Goal: Task Accomplishment & Management: Complete application form

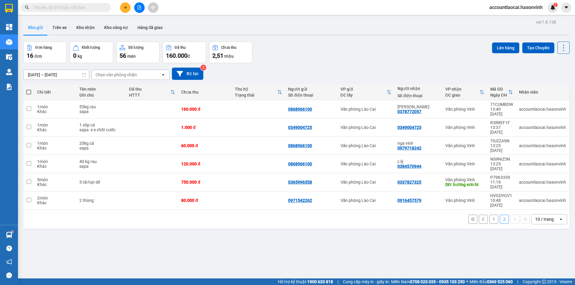
click at [489, 215] on button "1" at bounding box center [493, 219] width 9 height 9
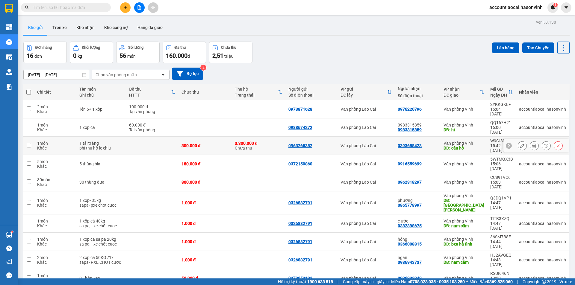
click at [135, 137] on td at bounding box center [152, 146] width 52 height 18
checkbox input "true"
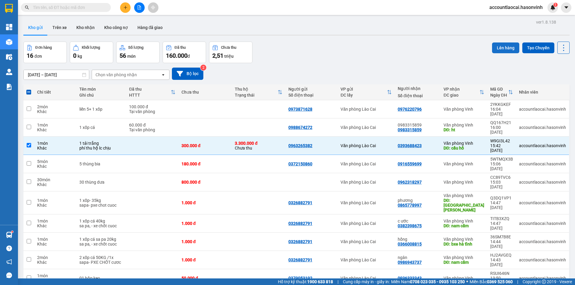
click at [496, 45] on button "Lên hàng" at bounding box center [505, 47] width 27 height 11
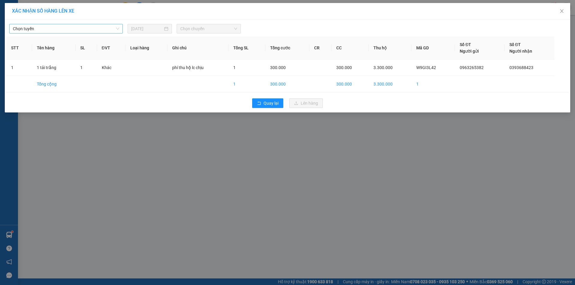
click at [70, 28] on span "Chọn tuyến" at bounding box center [66, 28] width 106 height 9
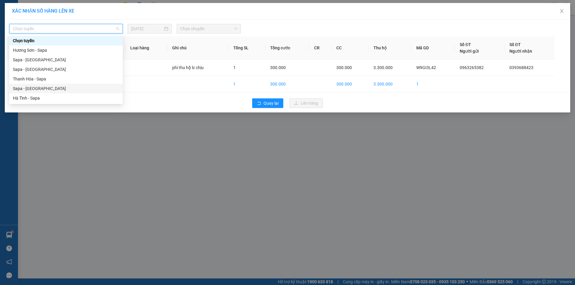
click at [37, 89] on div "Sapa - [GEOGRAPHIC_DATA]" at bounding box center [66, 88] width 106 height 7
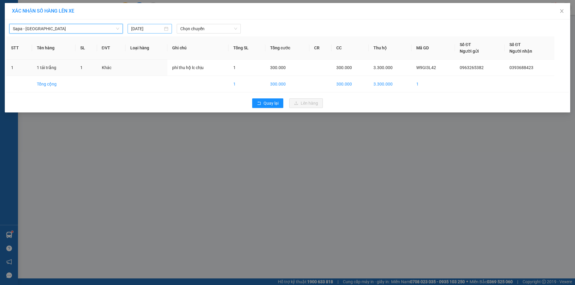
click at [151, 28] on input "[DATE]" at bounding box center [147, 28] width 32 height 7
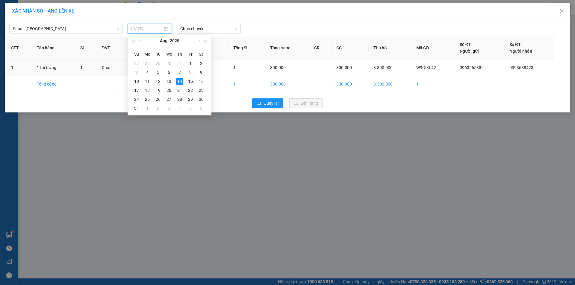
click at [192, 84] on div "15" at bounding box center [190, 81] width 7 height 7
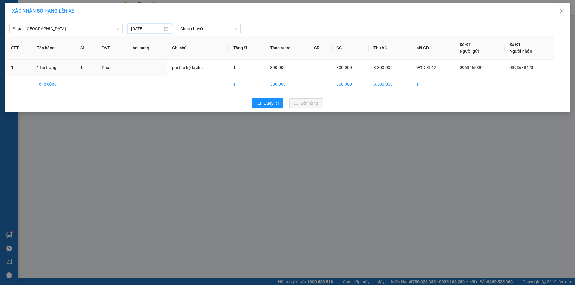
type input "[DATE]"
click at [199, 29] on span "Chọn chuyến" at bounding box center [208, 28] width 57 height 9
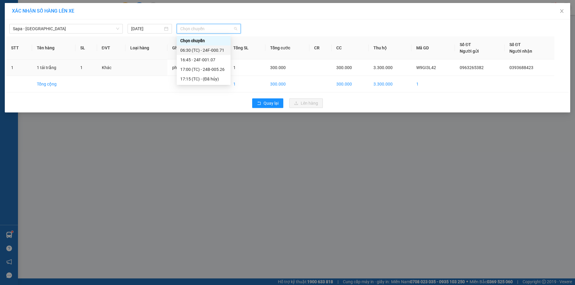
click at [202, 49] on div "06:30 (TC) - 24F-000.71" at bounding box center [203, 50] width 47 height 7
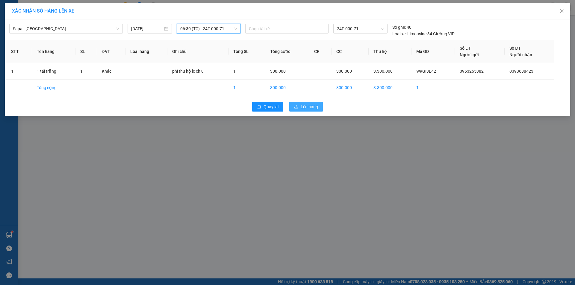
click at [303, 106] on span "Lên hàng" at bounding box center [308, 107] width 17 height 7
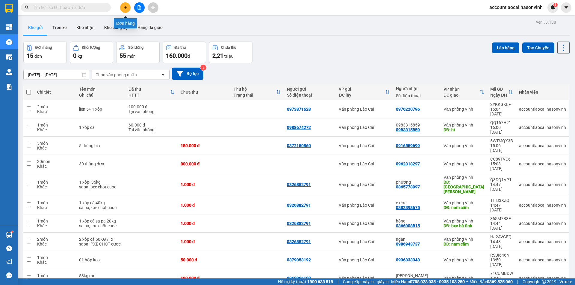
click at [127, 7] on icon "plus" at bounding box center [125, 7] width 3 height 0
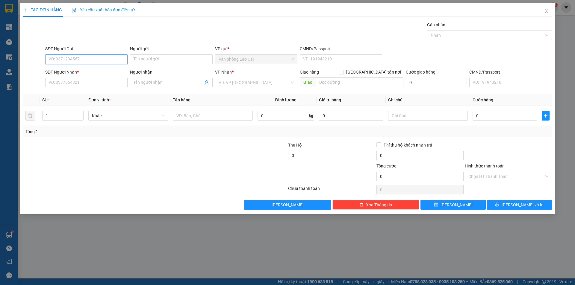
click at [84, 57] on input "SĐT Người Gửi" at bounding box center [86, 59] width 82 height 10
type input "0962886009"
click at [75, 66] on div "0962886009 0962886009 - 0969355237" at bounding box center [86, 71] width 82 height 12
click at [80, 59] on input "0962886009" at bounding box center [86, 59] width 82 height 10
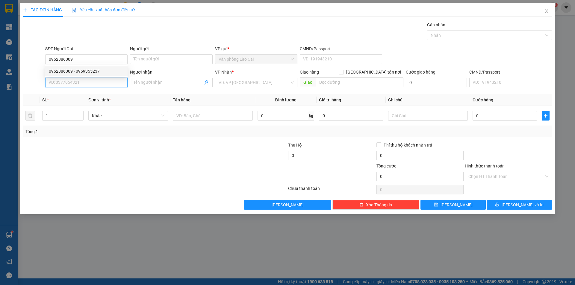
click at [77, 82] on input "SĐT Người Nhận *" at bounding box center [86, 83] width 82 height 10
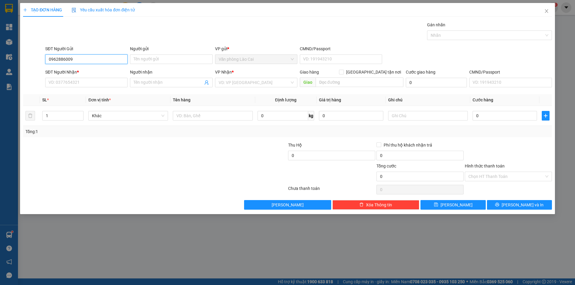
drag, startPoint x: 78, startPoint y: 57, endPoint x: 28, endPoint y: 63, distance: 51.3
click at [28, 63] on div "SĐT Người Gửi 0962886009 Người gửi Tên người gửi VP gửi * Văn phòng Lào Cai CMN…" at bounding box center [287, 55] width 530 height 21
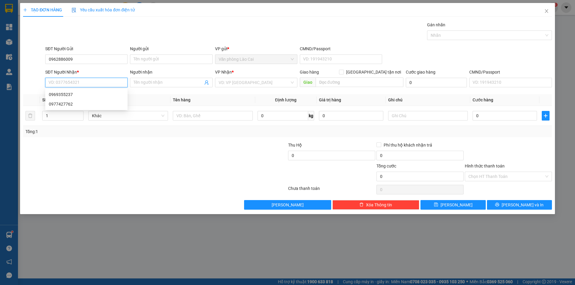
paste input "0962886009"
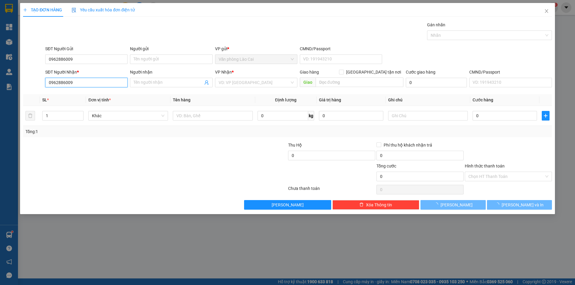
click at [85, 78] on input "0962886009" at bounding box center [86, 83] width 82 height 10
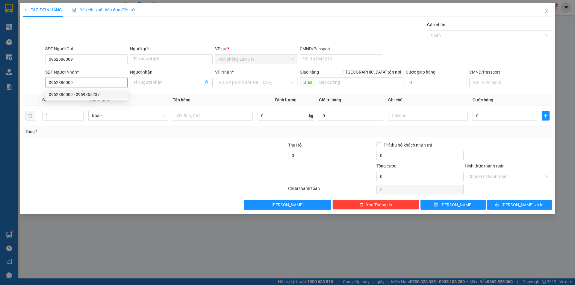
type input "0962886009"
click at [245, 80] on input "search" at bounding box center [253, 82] width 71 height 9
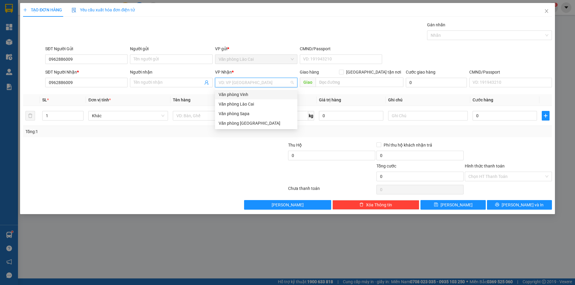
drag, startPoint x: 239, startPoint y: 93, endPoint x: 270, endPoint y: 93, distance: 30.5
click at [239, 93] on div "Văn phòng Vinh" at bounding box center [255, 94] width 75 height 7
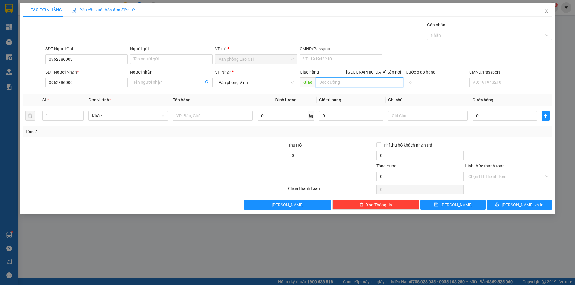
click at [337, 82] on input "text" at bounding box center [359, 83] width 88 height 10
type input "cầu lồi"
click at [205, 117] on input "text" at bounding box center [213, 116] width 80 height 10
type input "1 hộp"
click at [477, 112] on input "0" at bounding box center [504, 116] width 64 height 10
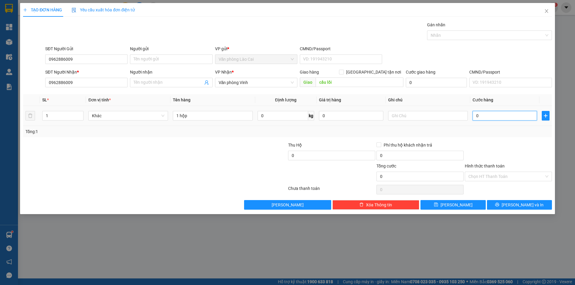
type input "5"
type input "50"
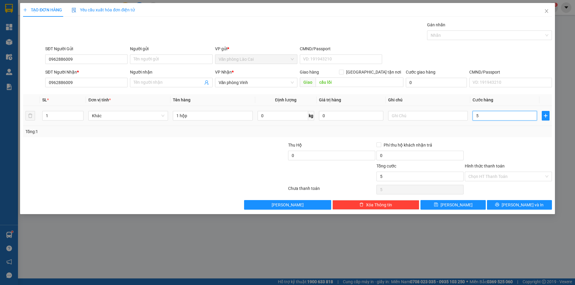
type input "50"
type input "500"
type input "5.000"
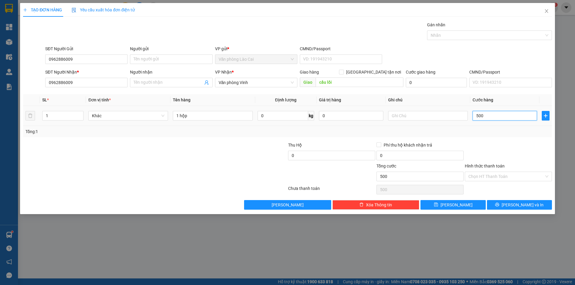
type input "5.000"
type input "50.000"
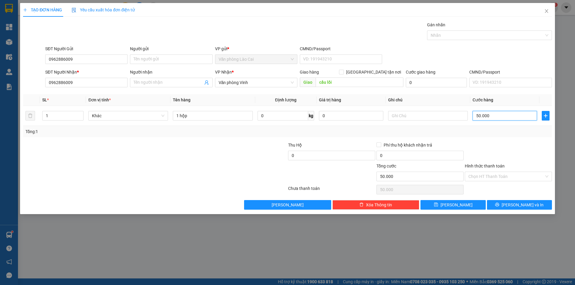
type input "50.000"
click at [490, 145] on div at bounding box center [508, 152] width 88 height 21
click at [520, 205] on span "[PERSON_NAME] và In" at bounding box center [522, 205] width 42 height 7
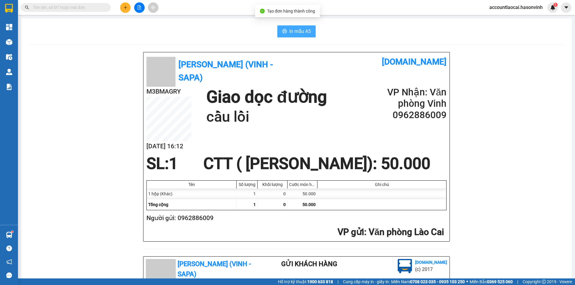
click at [289, 31] on span "In mẫu A5" at bounding box center [300, 31] width 22 height 7
click at [126, 7] on icon "plus" at bounding box center [125, 7] width 4 height 4
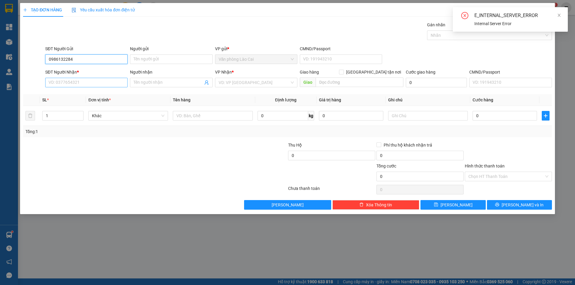
type input "0986132284"
click at [71, 83] on input "SĐT Người Nhận *" at bounding box center [86, 83] width 82 height 10
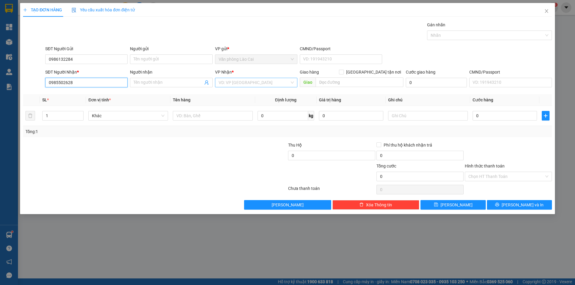
type input "0985502628"
click at [234, 82] on input "search" at bounding box center [253, 82] width 71 height 9
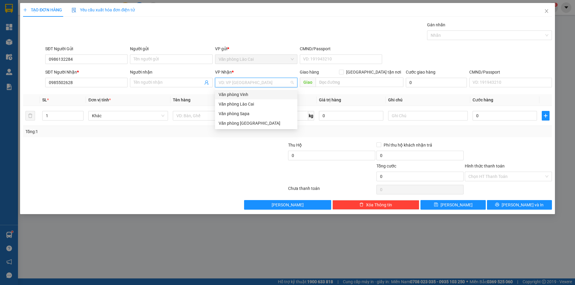
click at [239, 92] on div "Văn phòng Vinh" at bounding box center [255, 94] width 75 height 7
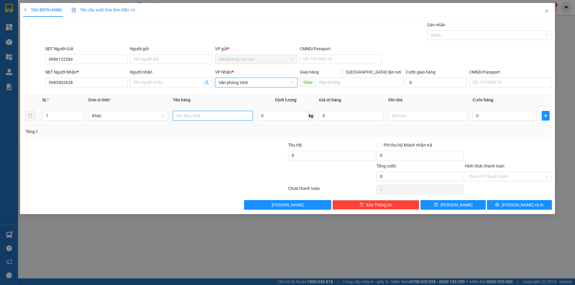
click at [219, 115] on input "text" at bounding box center [213, 116] width 80 height 10
type input "1 bọc bsx"
click at [478, 111] on input "0" at bounding box center [504, 116] width 64 height 10
type input "5"
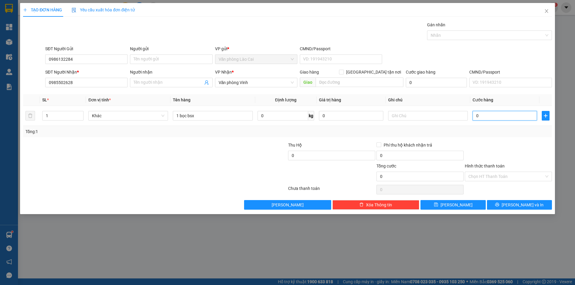
type input "5"
type input "50"
type input "500"
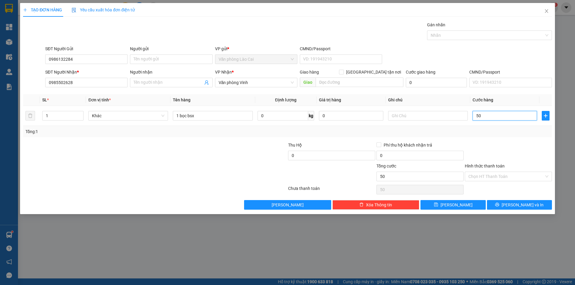
type input "500"
type input "5.000"
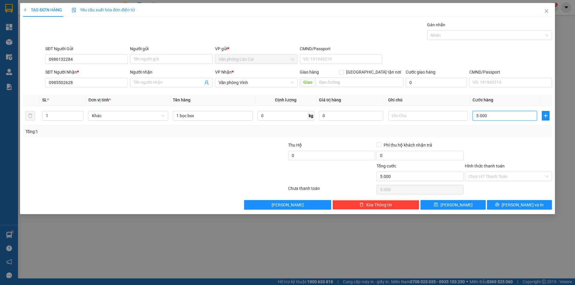
type input "50.000"
drag, startPoint x: 489, startPoint y: 119, endPoint x: 492, endPoint y: 157, distance: 38.7
click at [490, 126] on div "SL * Đơn vị tính * Tên hàng Định lượng Giá trị hàng Ghi chú Cước hàng 1 Khác 1 …" at bounding box center [287, 115] width 529 height 43
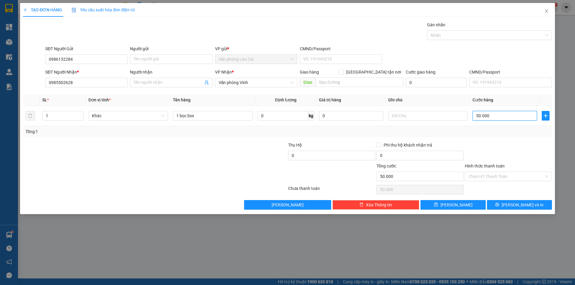
type input "50.000"
click at [494, 171] on div "Hình thức thanh toán" at bounding box center [507, 167] width 87 height 9
click at [495, 174] on input "Hình thức thanh toán" at bounding box center [506, 176] width 76 height 9
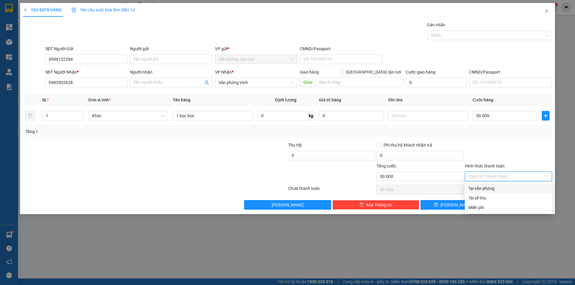
click at [491, 184] on div "Tại văn phòng" at bounding box center [507, 189] width 87 height 10
type input "0"
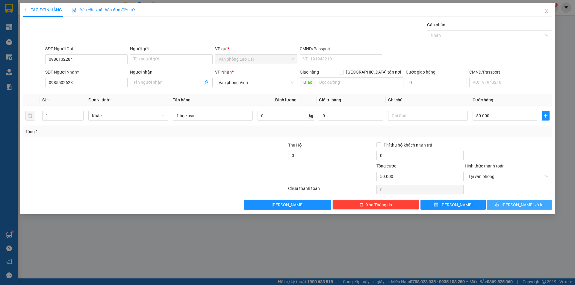
click at [522, 202] on span "[PERSON_NAME] và In" at bounding box center [522, 205] width 42 height 7
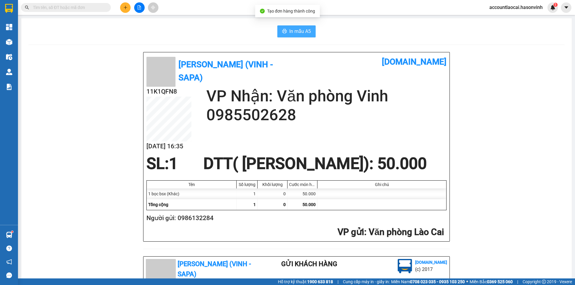
click at [297, 33] on span "In mẫu A5" at bounding box center [300, 31] width 22 height 7
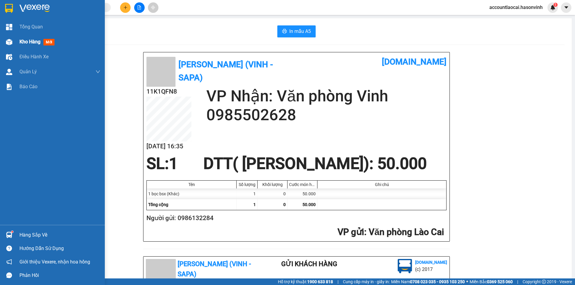
click at [15, 39] on div "Kho hàng mới" at bounding box center [52, 41] width 105 height 15
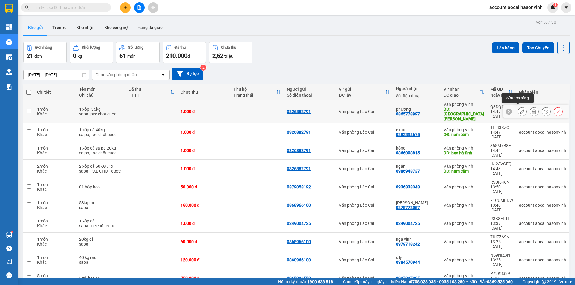
click at [520, 110] on icon at bounding box center [522, 112] width 4 height 4
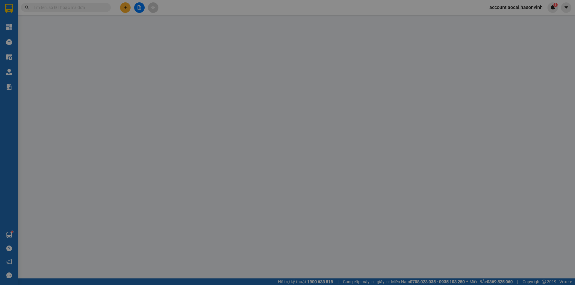
type input "0326882791"
type input "0865778997"
type input "phương"
type input "[GEOGRAPHIC_DATA][PERSON_NAME]"
type input "1.000"
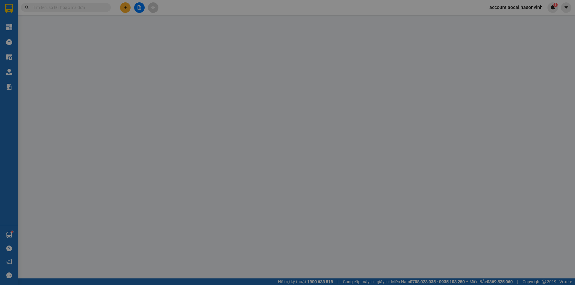
type input "1.000"
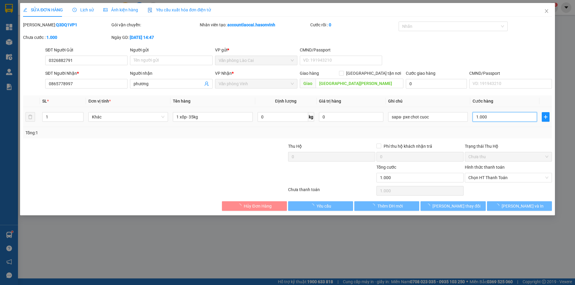
click at [482, 116] on input "1.000" at bounding box center [504, 117] width 64 height 10
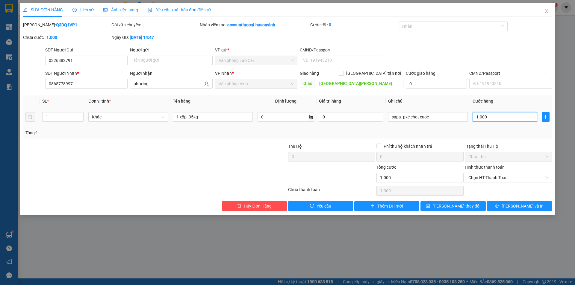
type input "1"
type input "14"
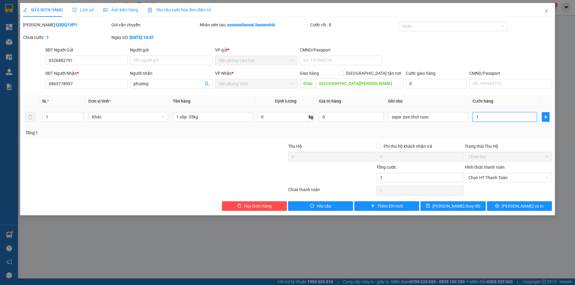
type input "14"
type input "140"
type input "1.400"
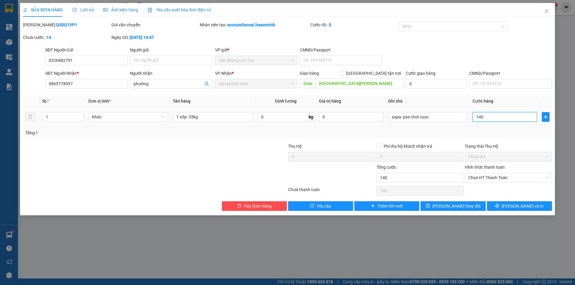
type input "1.400"
type input "14.000"
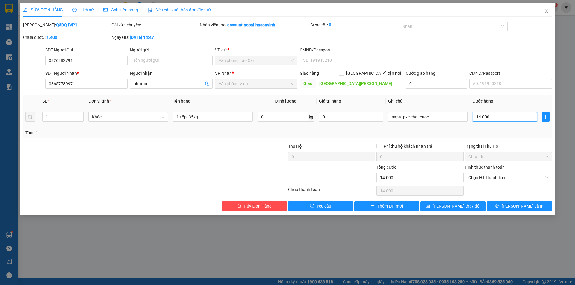
type input "140.000"
click at [468, 204] on button "[PERSON_NAME] thay đổi" at bounding box center [452, 206] width 65 height 10
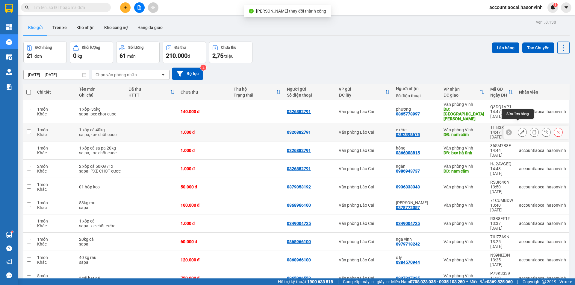
click at [520, 130] on icon at bounding box center [522, 132] width 4 height 4
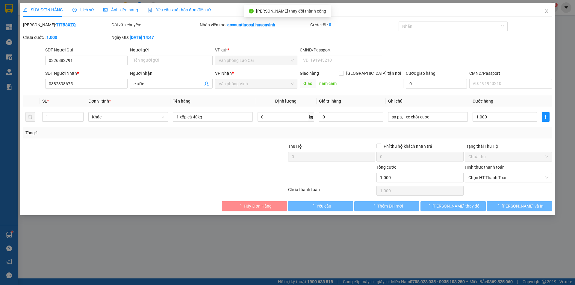
type input "0326882791"
type input "0382398675"
type input "c ước"
type input "nam cấm"
type input "1.000"
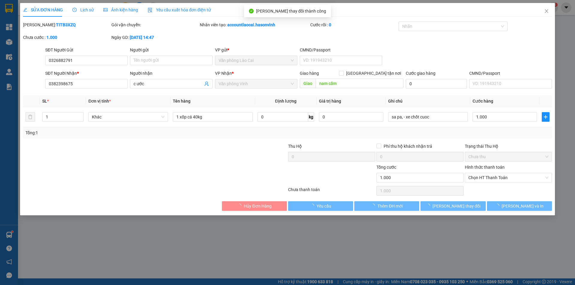
type input "1.000"
click at [493, 119] on input "1.000" at bounding box center [504, 117] width 64 height 10
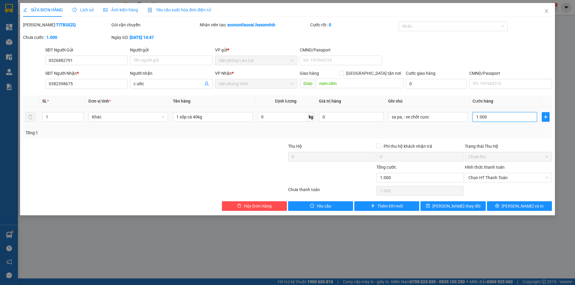
type input "1"
type input "15"
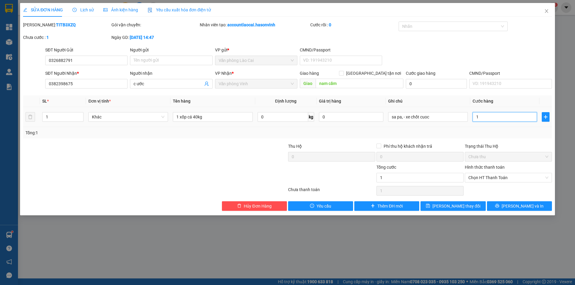
type input "15"
type input "150"
type input "1.500"
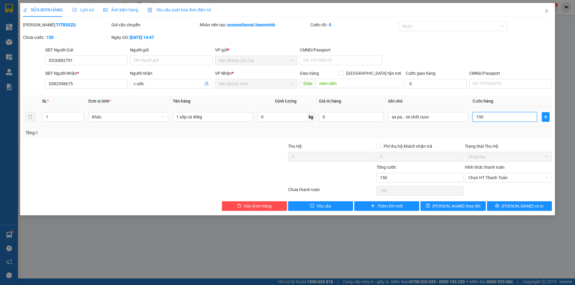
type input "1.500"
type input "15.000"
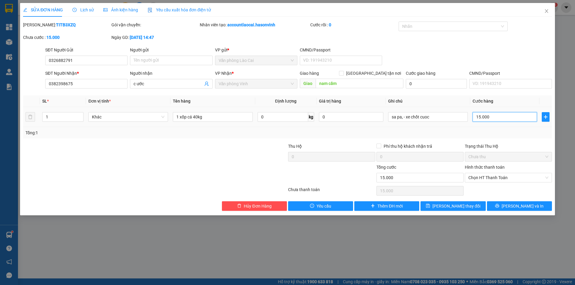
type input "150.000"
click at [448, 202] on button "[PERSON_NAME] thay đổi" at bounding box center [452, 206] width 65 height 10
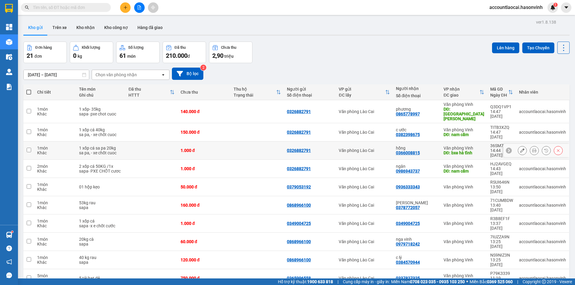
click at [520, 145] on button at bounding box center [522, 150] width 8 height 10
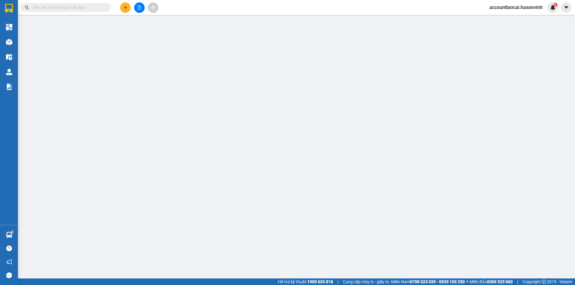
type input "0326882791"
type input "0366008815"
type input "hồng"
type input "bxe hà tĩnh"
type input "1.000"
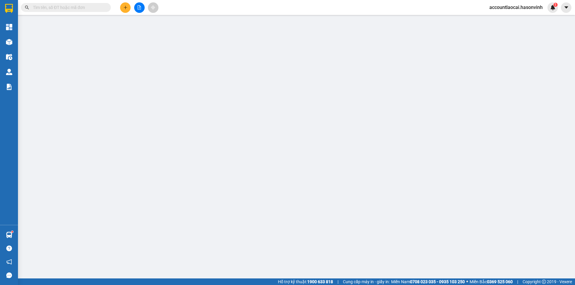
type input "1.000"
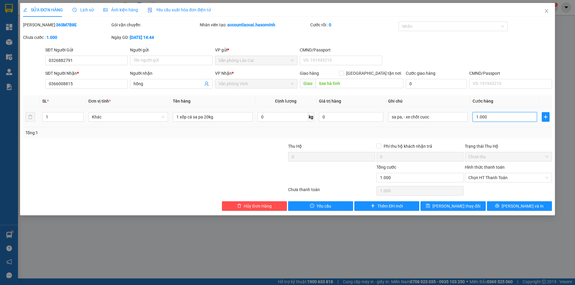
click at [488, 116] on input "1.000" at bounding box center [504, 117] width 64 height 10
type input "1"
type input "10"
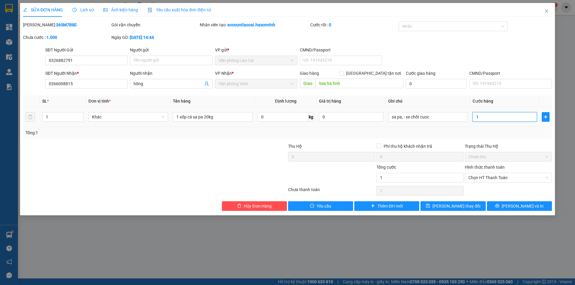
type input "10"
type input "100"
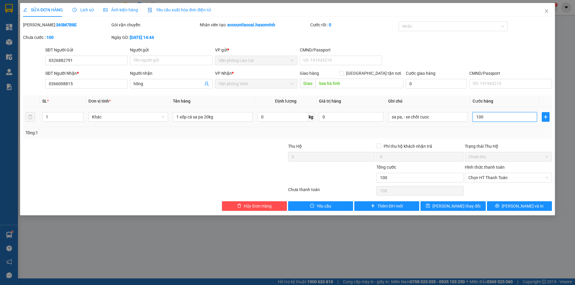
type input "1.000"
type input "10.000"
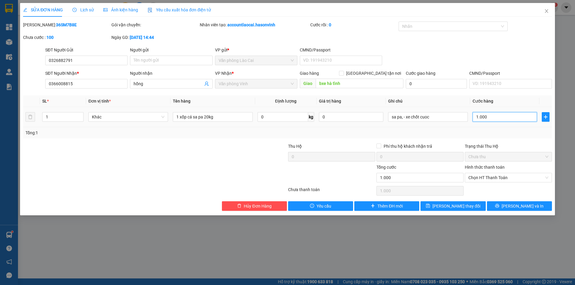
type input "10.000"
type input "100.000"
click at [453, 207] on span "[PERSON_NAME] thay đổi" at bounding box center [456, 206] width 48 height 7
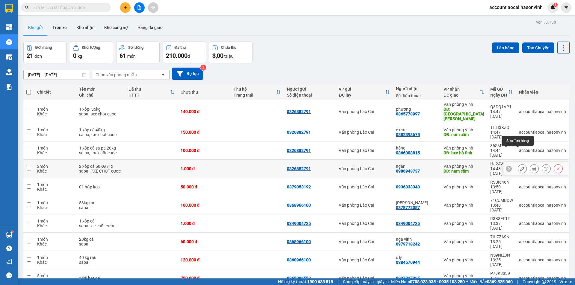
click at [520, 167] on icon at bounding box center [522, 169] width 4 height 4
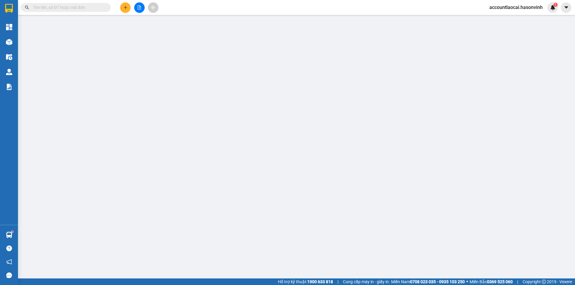
type input "0326882791"
type input "0986943737"
type input "ngân"
type input "nam cấm"
type input "1.000"
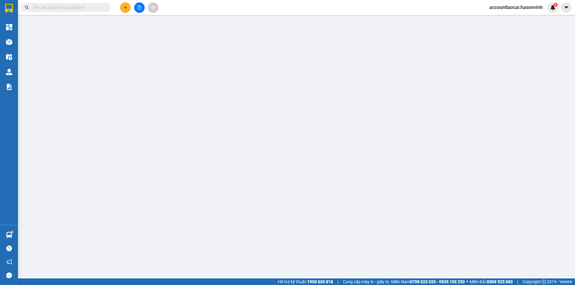
type input "1.000"
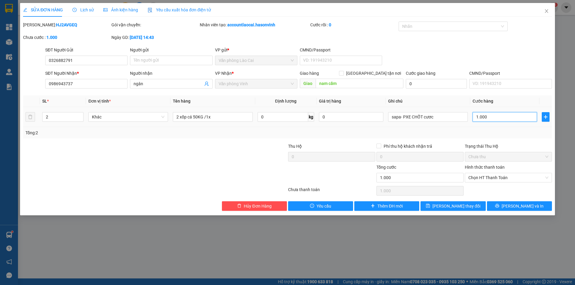
click at [489, 118] on input "1.000" at bounding box center [504, 117] width 64 height 10
type input "1"
type input "18"
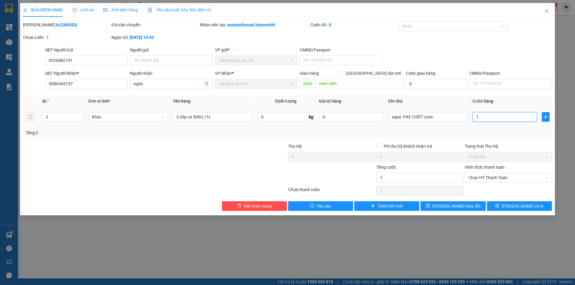
type input "18"
type input "180"
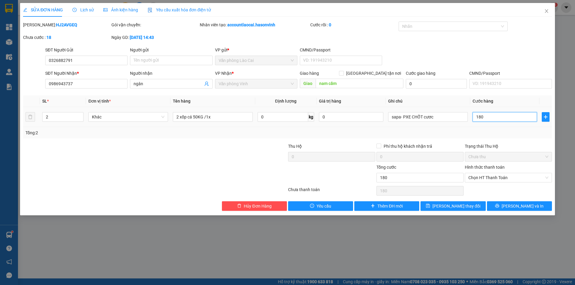
type input "1.800"
type input "18.000"
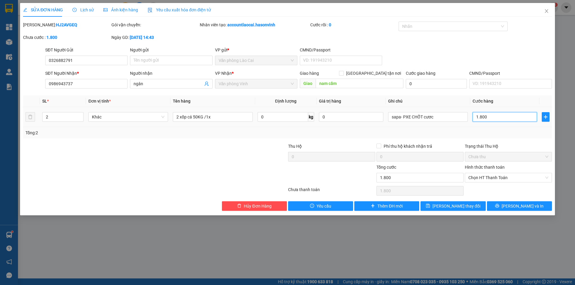
type input "18.000"
type input "180.000"
click at [449, 207] on span "[PERSON_NAME] thay đổi" at bounding box center [456, 206] width 48 height 7
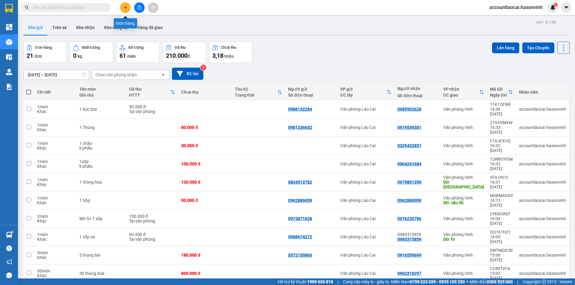
click at [127, 5] on button at bounding box center [125, 7] width 10 height 10
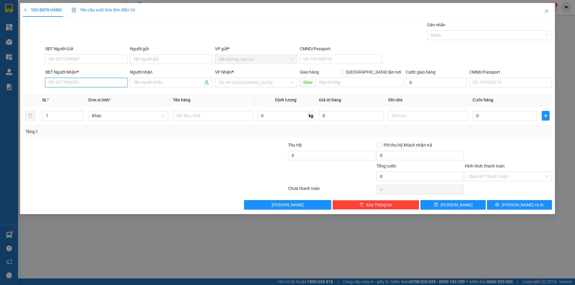
click at [87, 85] on input "SĐT Người Nhận *" at bounding box center [86, 83] width 82 height 10
click at [91, 84] on input "684" at bounding box center [86, 83] width 82 height 10
click at [72, 96] on div "0964241684" at bounding box center [86, 94] width 75 height 7
type input "0964241684"
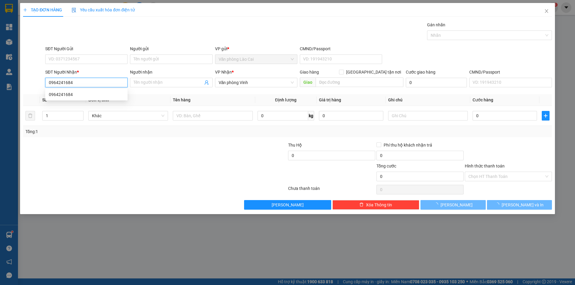
type input "100.000"
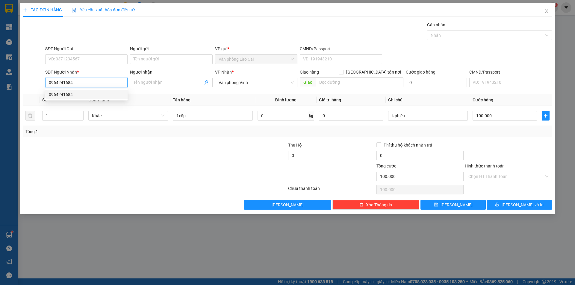
type input "0964241684"
click at [177, 150] on div at bounding box center [110, 152] width 177 height 21
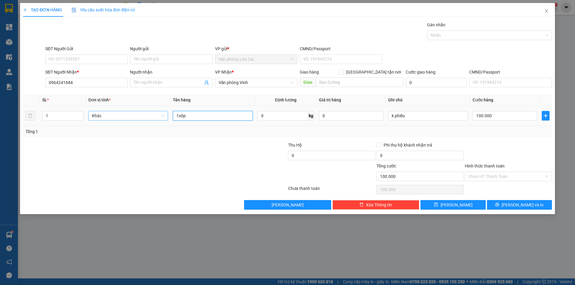
drag, startPoint x: 199, startPoint y: 120, endPoint x: 145, endPoint y: 120, distance: 53.9
click at [145, 120] on tr "1 Khác 1xốp 0 kg 0 k phiếu 100.000" at bounding box center [287, 116] width 529 height 20
type input "liền 3"
click at [52, 117] on input "1" at bounding box center [62, 115] width 41 height 9
click at [474, 115] on input "100.000" at bounding box center [504, 116] width 64 height 10
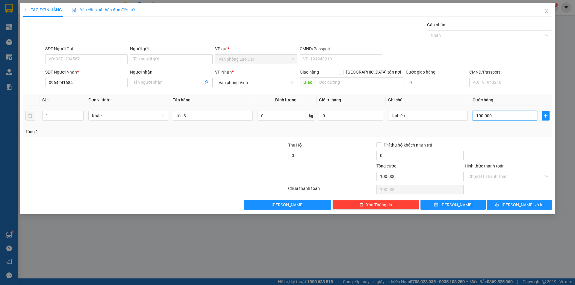
type input "5"
type input "50"
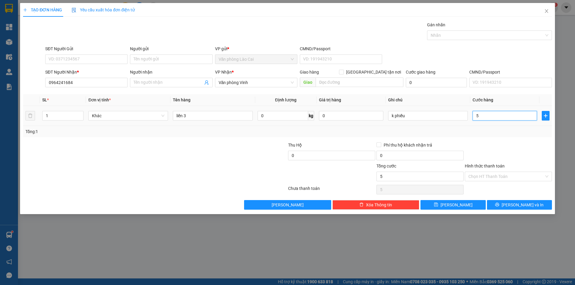
type input "50"
type input "500"
type input "5.000"
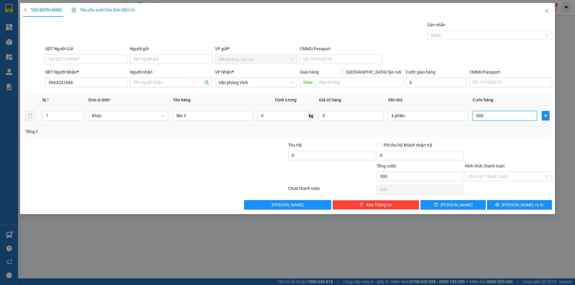
type input "5.000"
type input "50.000"
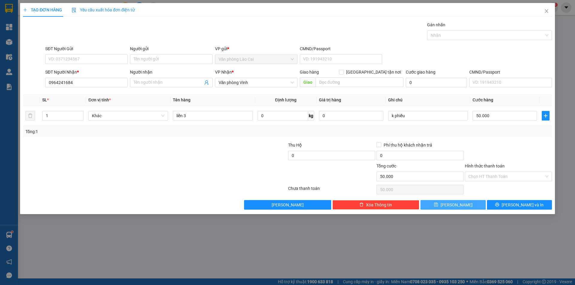
click at [456, 207] on span "[PERSON_NAME]" at bounding box center [456, 205] width 32 height 7
type input "0"
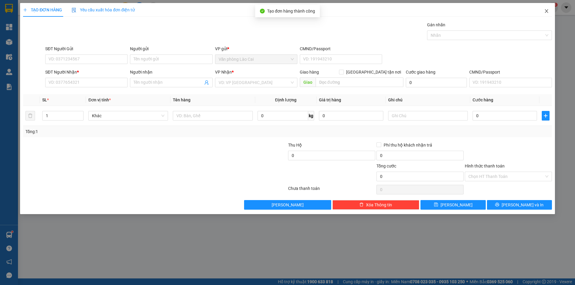
click at [547, 12] on icon "close" at bounding box center [546, 11] width 5 height 5
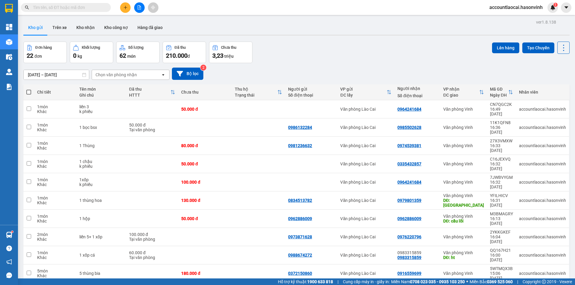
click at [92, 9] on input "text" at bounding box center [68, 7] width 71 height 7
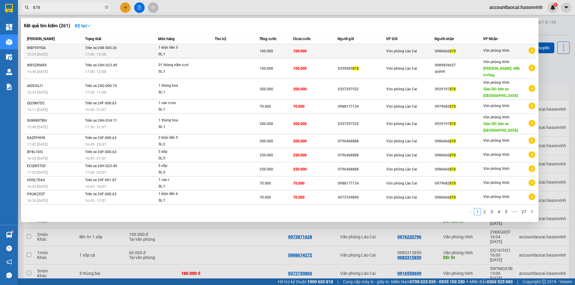
type input "878"
drag, startPoint x: 465, startPoint y: 53, endPoint x: 427, endPoint y: 51, distance: 37.8
click at [427, 51] on tr "WBF59YQA 15:24 [DATE] Trên xe 24B-005.26 17:00 [DATE] 1 kiện liền 5 SL: 1 100.0…" at bounding box center [279, 51] width 511 height 14
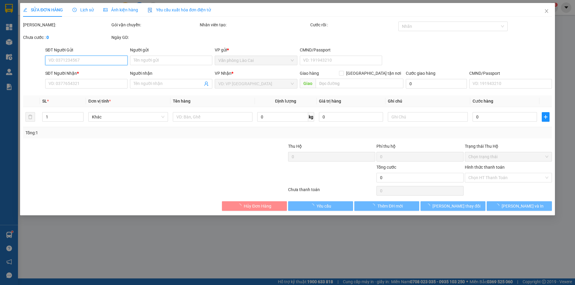
type input "0986666878"
type input "100.000"
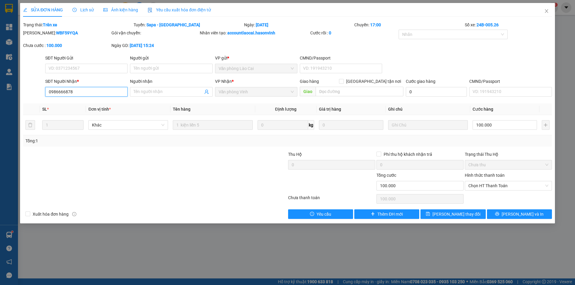
drag, startPoint x: 446, startPoint y: 51, endPoint x: 37, endPoint y: 92, distance: 410.9
click at [37, 92] on div "SĐT Người Nhận * 0986666878 0986666878 Người nhận Tên người nhận VP Nhận * Văn …" at bounding box center [287, 88] width 530 height 21
click at [546, 12] on icon "close" at bounding box center [546, 11] width 5 height 5
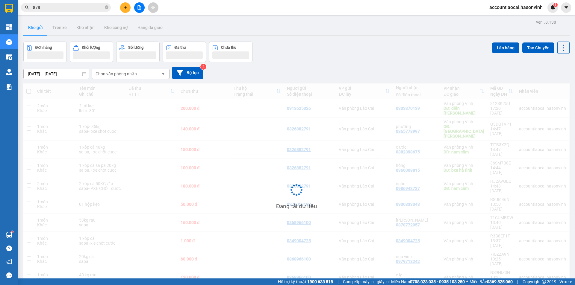
click at [128, 7] on button at bounding box center [125, 7] width 10 height 10
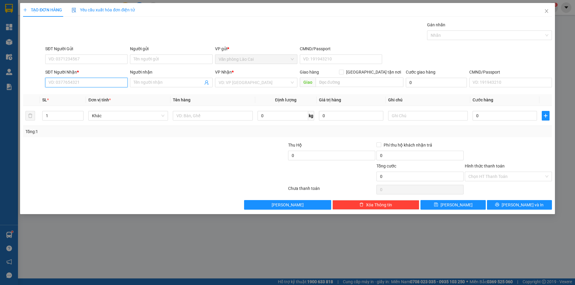
paste input "0986666878"
type input "0986666878"
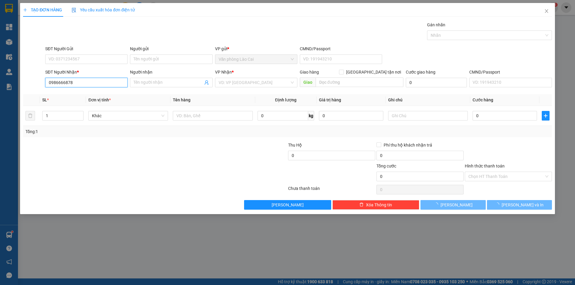
click at [84, 80] on input "0986666878" at bounding box center [86, 83] width 82 height 10
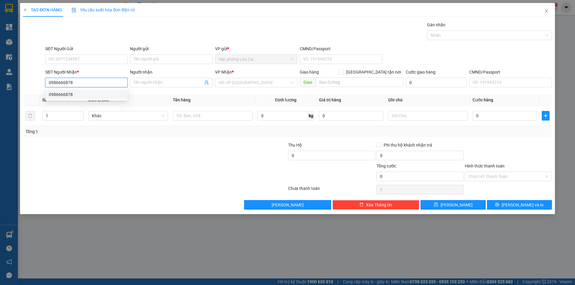
click at [86, 93] on div "0986666878" at bounding box center [86, 94] width 75 height 7
type input "100.000"
type input "0986666878"
click at [215, 168] on div at bounding box center [243, 173] width 88 height 21
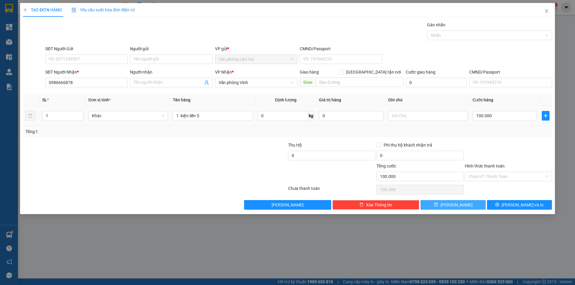
click at [463, 207] on button "[PERSON_NAME]" at bounding box center [452, 205] width 65 height 10
type input "0"
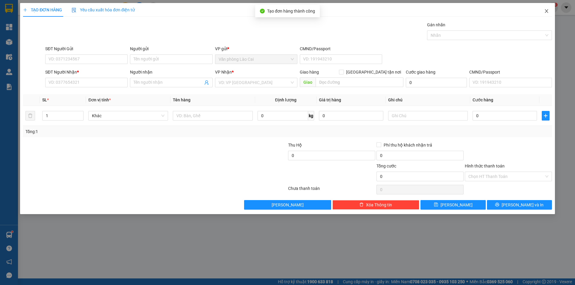
click at [547, 12] on icon "close" at bounding box center [546, 11] width 5 height 5
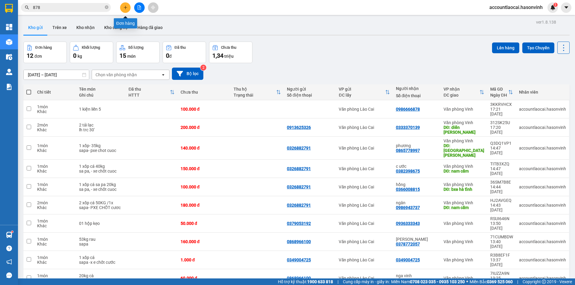
click at [127, 12] on button at bounding box center [125, 7] width 10 height 10
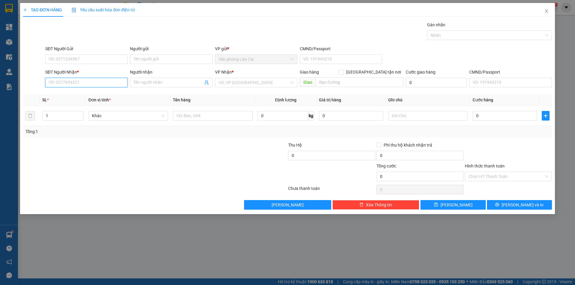
click at [87, 85] on input "SĐT Người Nhận *" at bounding box center [86, 83] width 82 height 10
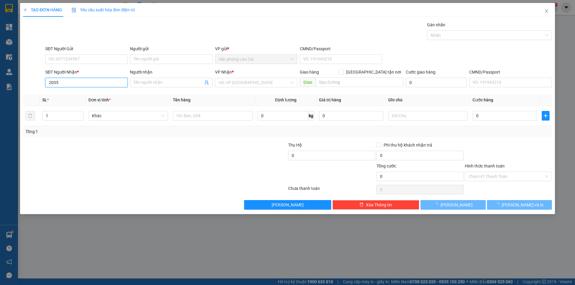
click at [75, 83] on input "2035" at bounding box center [86, 83] width 82 height 10
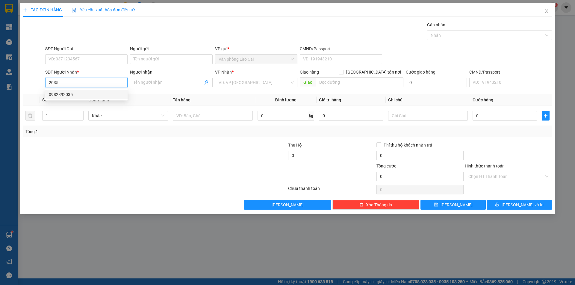
click at [74, 94] on div "0982392035" at bounding box center [86, 94] width 75 height 7
type input "0982392035"
type input "150.000"
type input "0982392035"
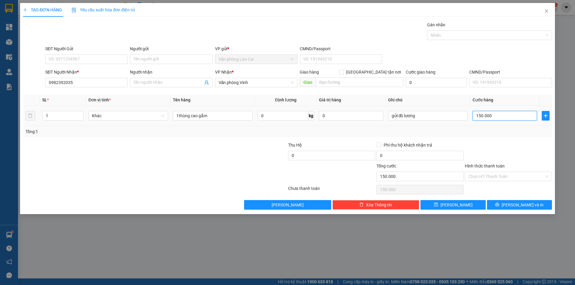
click at [490, 116] on input "150.000" at bounding box center [504, 116] width 64 height 10
type input "2"
type input "20"
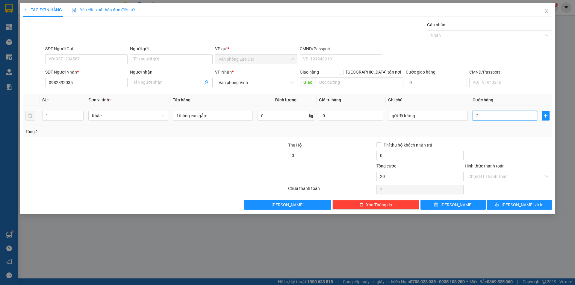
type input "20"
type input "200"
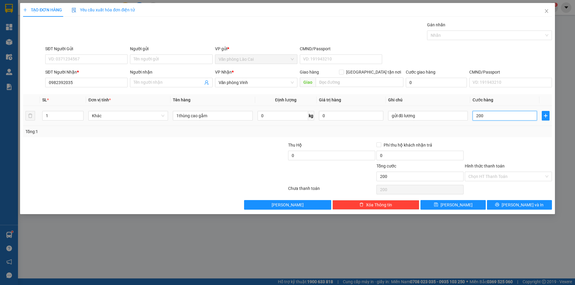
type input "2.000"
type input "20.000"
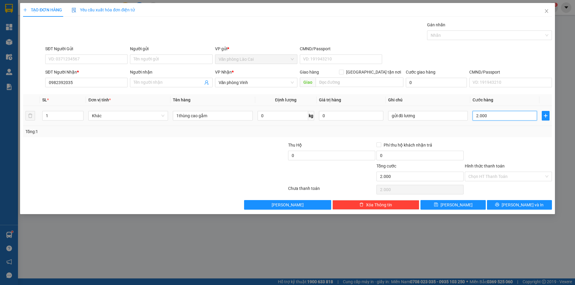
type input "20.000"
type input "200.000"
click at [438, 207] on icon "save" at bounding box center [436, 205] width 4 height 4
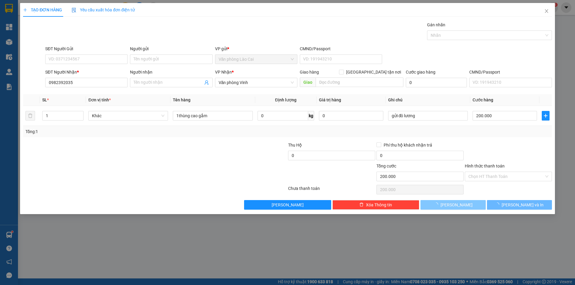
type input "0"
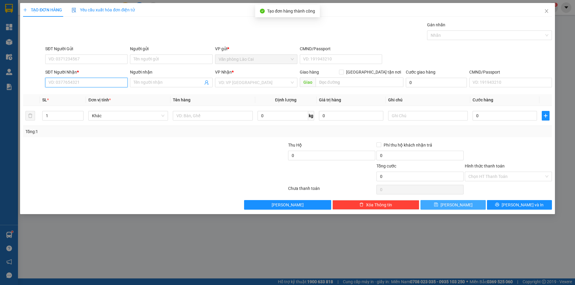
click at [81, 79] on input "SĐT Người Nhận *" at bounding box center [86, 83] width 82 height 10
click at [74, 92] on div "0983707846 - long 846" at bounding box center [86, 94] width 75 height 7
type input "0983707846"
type input "long 846"
type input "cống trúc"
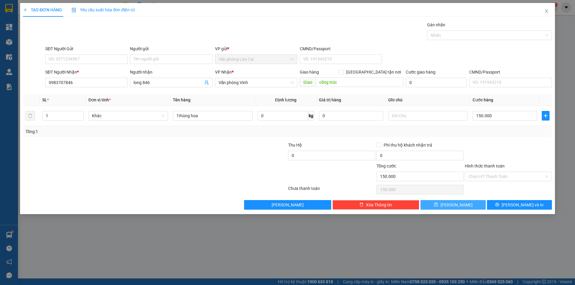
drag, startPoint x: 157, startPoint y: 139, endPoint x: 215, endPoint y: 135, distance: 59.2
click at [157, 139] on div "Transit Pickup Surcharge Ids Transit Deliver Surcharge Ids Transit Deliver Surc…" at bounding box center [287, 116] width 529 height 188
drag, startPoint x: 221, startPoint y: 114, endPoint x: 119, endPoint y: 114, distance: 101.8
click at [127, 113] on tr "1 Khác 1thùng hoa 0 kg 0 150.000" at bounding box center [287, 116] width 529 height 20
click at [485, 110] on td "150.000" at bounding box center [504, 116] width 69 height 20
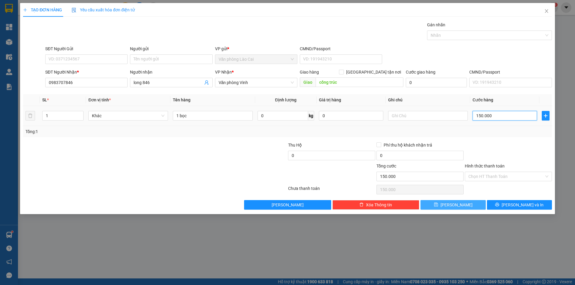
click at [490, 115] on input "150.000" at bounding box center [504, 116] width 64 height 10
click at [519, 207] on span "[PERSON_NAME] và In" at bounding box center [522, 205] width 42 height 7
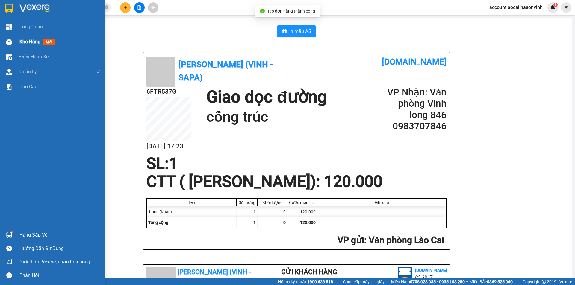
click at [12, 44] on img at bounding box center [9, 42] width 6 height 6
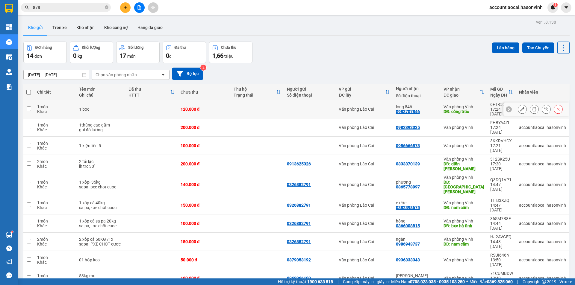
click at [114, 110] on td "1 bọc" at bounding box center [100, 109] width 49 height 18
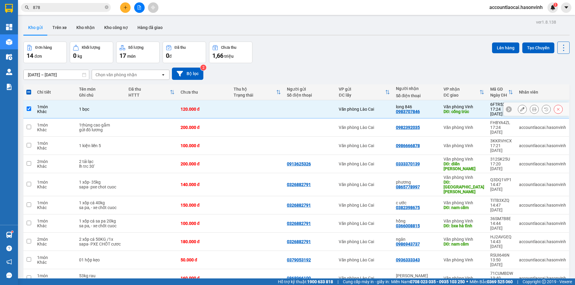
click at [143, 104] on td at bounding box center [151, 109] width 52 height 18
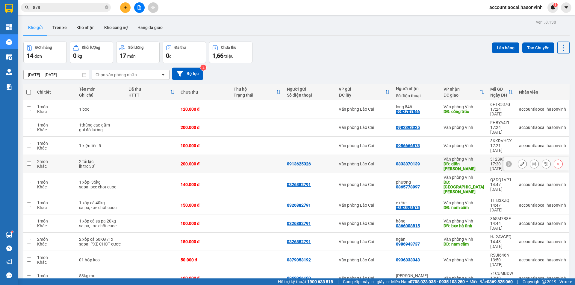
click at [142, 155] on td at bounding box center [151, 164] width 52 height 18
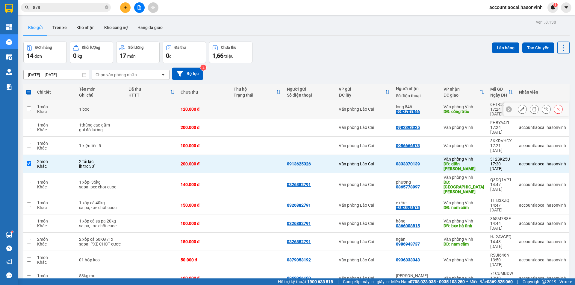
click at [160, 109] on td at bounding box center [151, 109] width 52 height 18
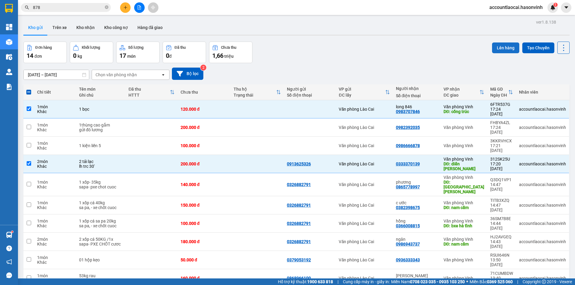
click at [496, 48] on button "Lên hàng" at bounding box center [505, 47] width 27 height 11
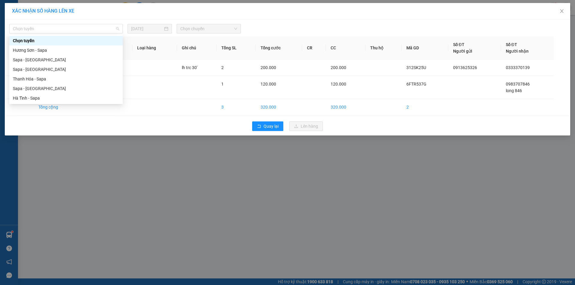
drag, startPoint x: 60, startPoint y: 28, endPoint x: 22, endPoint y: 73, distance: 58.8
click at [59, 30] on span "Chọn tuyến" at bounding box center [66, 28] width 106 height 9
drag, startPoint x: 21, startPoint y: 87, endPoint x: 36, endPoint y: 75, distance: 19.6
click at [23, 86] on div "Sapa - [GEOGRAPHIC_DATA]" at bounding box center [66, 88] width 106 height 7
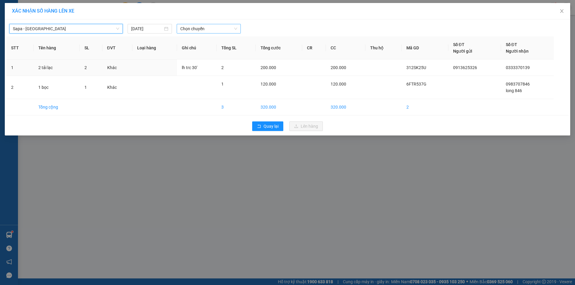
click at [197, 28] on span "Chọn chuyến" at bounding box center [208, 28] width 57 height 9
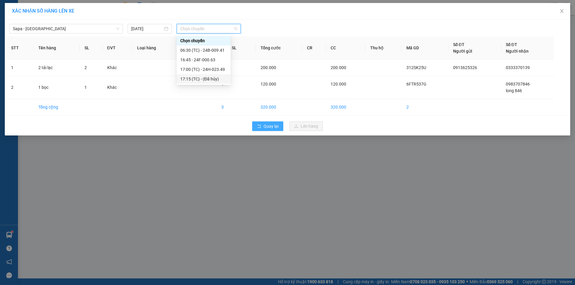
click at [267, 125] on span "Quay lại" at bounding box center [270, 126] width 15 height 7
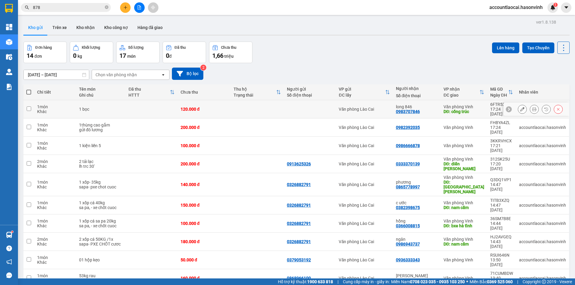
click at [128, 110] on td at bounding box center [151, 109] width 52 height 18
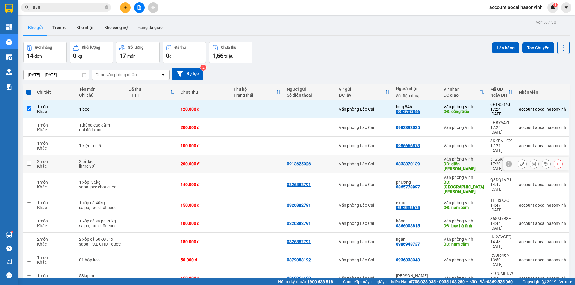
click at [142, 155] on td at bounding box center [151, 164] width 52 height 18
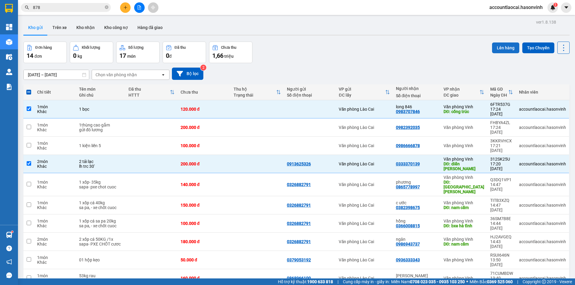
click at [500, 52] on button "Lên hàng" at bounding box center [505, 47] width 27 height 11
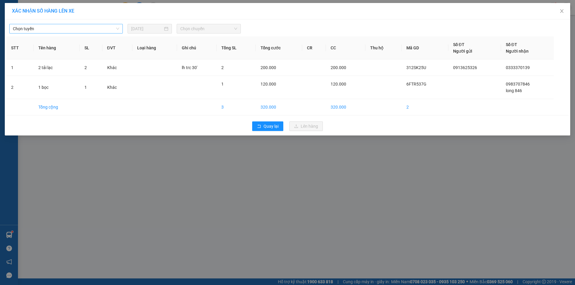
click at [106, 30] on span "Chọn tuyến" at bounding box center [66, 28] width 106 height 9
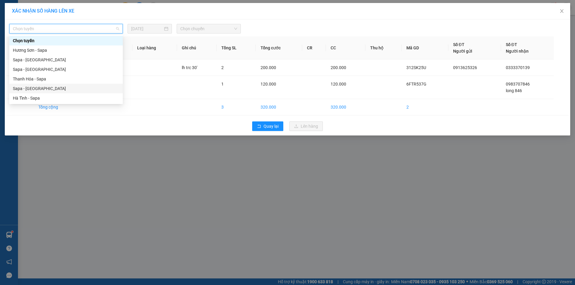
click at [70, 84] on div "Sapa - [GEOGRAPHIC_DATA]" at bounding box center [65, 89] width 113 height 10
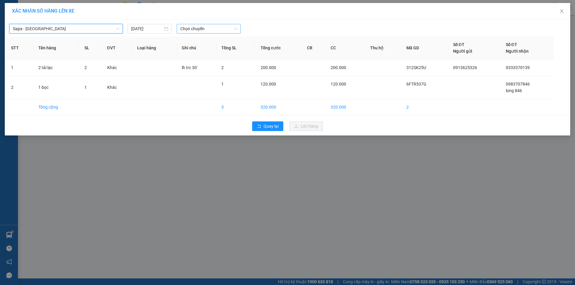
click at [188, 28] on span "Chọn chuyến" at bounding box center [208, 28] width 57 height 9
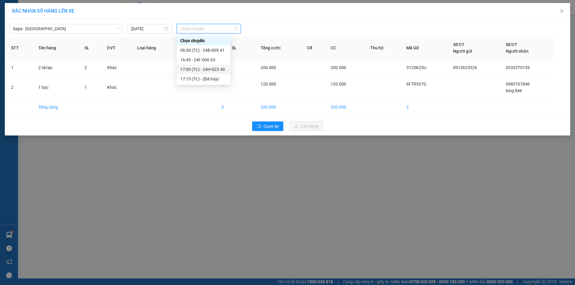
click at [199, 72] on div "17:00 (TC) - 24H-023.49" at bounding box center [203, 69] width 47 height 7
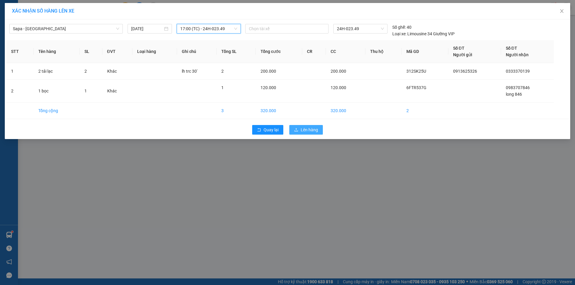
click at [318, 130] on button "Lên hàng" at bounding box center [306, 130] width 34 height 10
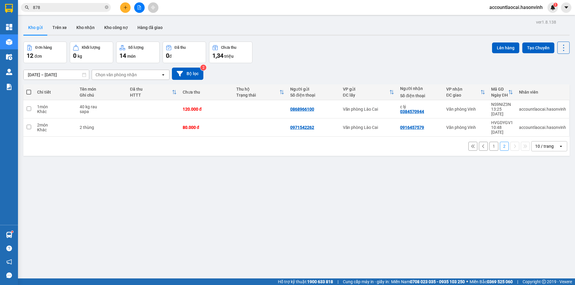
click at [492, 142] on button "1" at bounding box center [493, 146] width 9 height 9
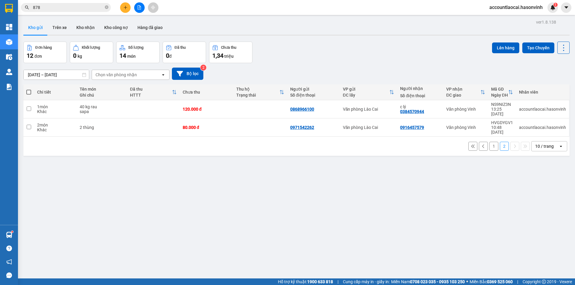
click at [489, 142] on button "1" at bounding box center [493, 146] width 9 height 9
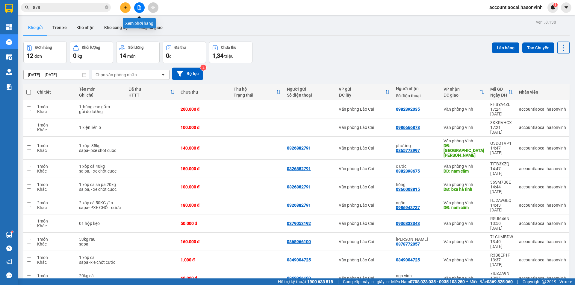
click at [141, 9] on icon "file-add" at bounding box center [139, 7] width 3 height 4
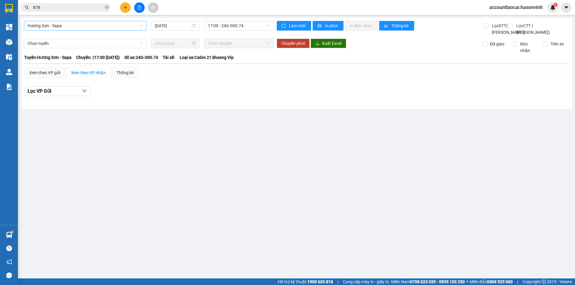
click at [71, 26] on span "Hương Sơn - Sapa" at bounding box center [85, 25] width 115 height 9
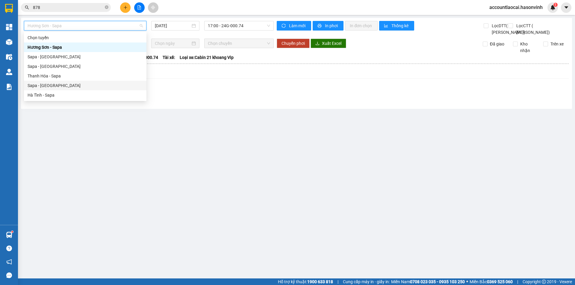
click at [45, 85] on div "Sapa - [GEOGRAPHIC_DATA]" at bounding box center [85, 85] width 115 height 7
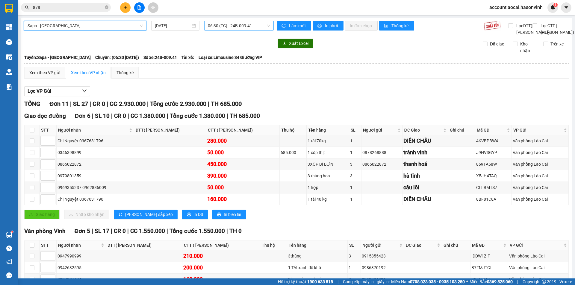
click at [232, 26] on span "06:30 (TC) - 24B-009.41" at bounding box center [239, 25] width 62 height 9
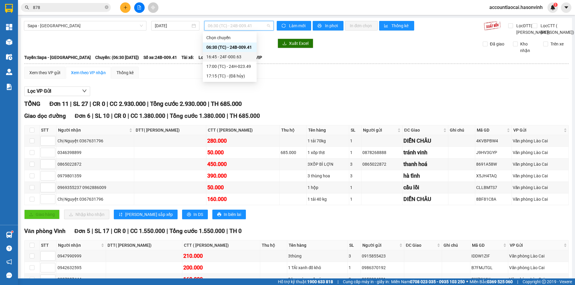
click at [228, 59] on div "16:45 - 24F-000.63" at bounding box center [229, 57] width 47 height 7
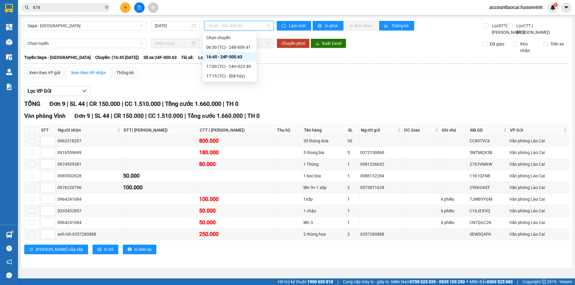
click at [239, 22] on span "16:45 - 24F-000.63" at bounding box center [239, 25] width 62 height 9
click at [241, 67] on div "17:00 (TC) - 24H-023.49" at bounding box center [229, 66] width 47 height 7
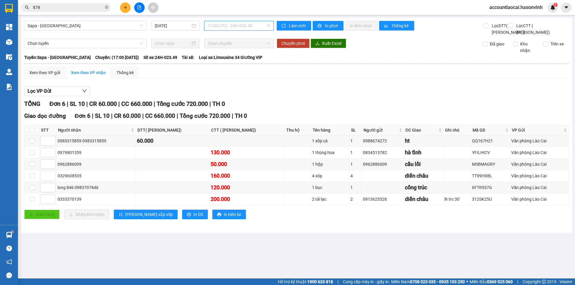
click at [240, 28] on span "17:00 (TC) - 24H-023.49" at bounding box center [239, 25] width 62 height 9
click at [238, 57] on div "16:45 - 24F-000.63" at bounding box center [231, 57] width 47 height 7
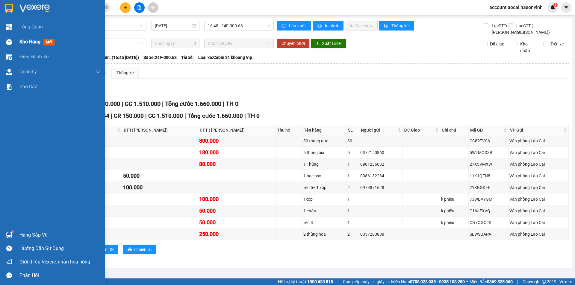
click at [0, 46] on div "Kho hàng mới" at bounding box center [52, 41] width 105 height 15
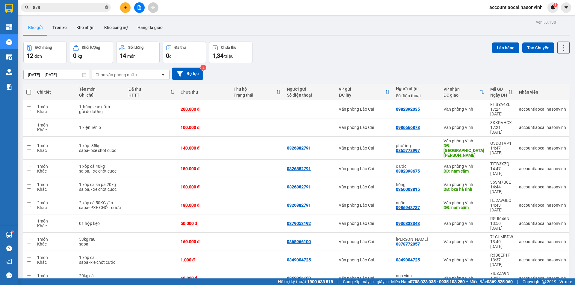
click at [106, 8] on icon "close-circle" at bounding box center [107, 7] width 4 height 4
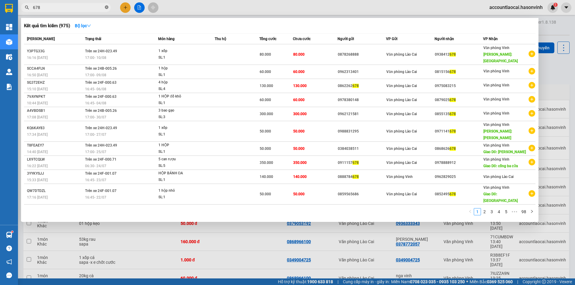
click at [105, 7] on icon "close-circle" at bounding box center [107, 7] width 4 height 4
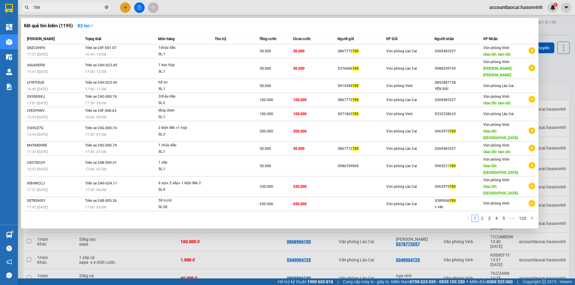
click at [105, 7] on icon "close-circle" at bounding box center [107, 7] width 4 height 4
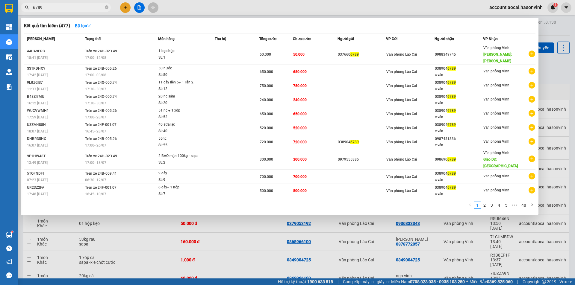
click at [186, 253] on div at bounding box center [287, 142] width 575 height 285
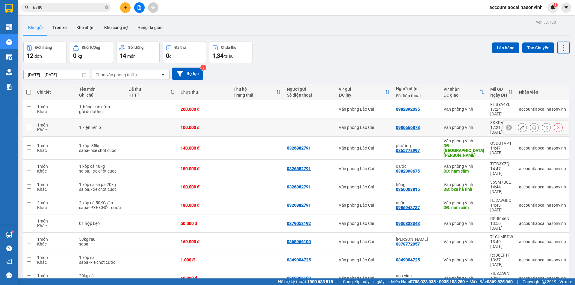
click at [520, 125] on icon at bounding box center [522, 127] width 4 height 4
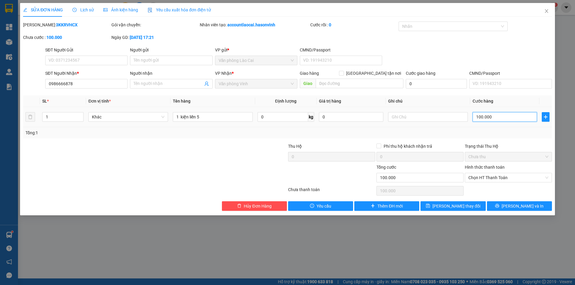
click at [480, 116] on input "100.000" at bounding box center [504, 117] width 64 height 10
click at [458, 207] on span "[PERSON_NAME] thay đổi" at bounding box center [456, 206] width 48 height 7
